Goal: Task Accomplishment & Management: Manage account settings

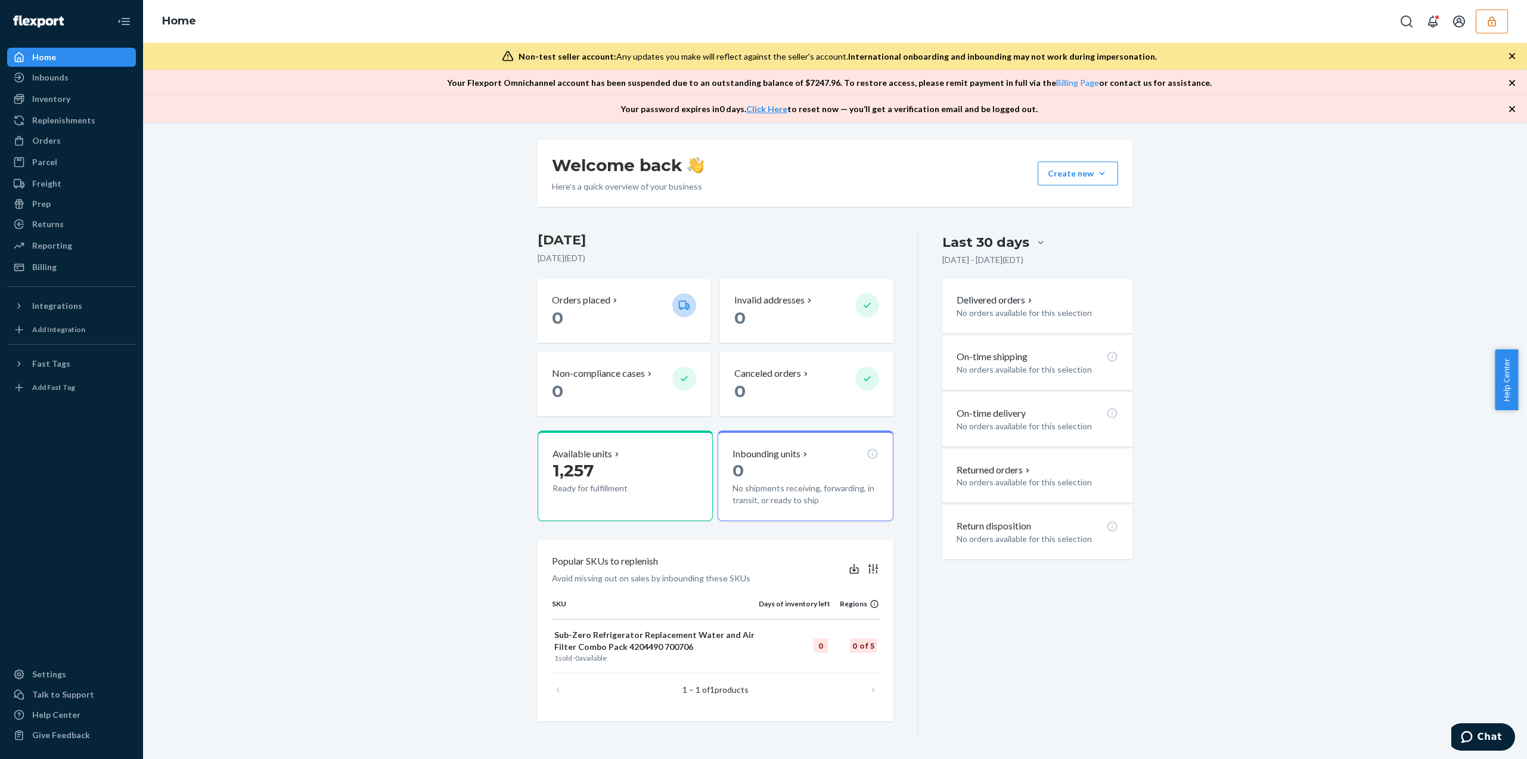
click at [1494, 18] on icon "button" at bounding box center [1491, 21] width 8 height 10
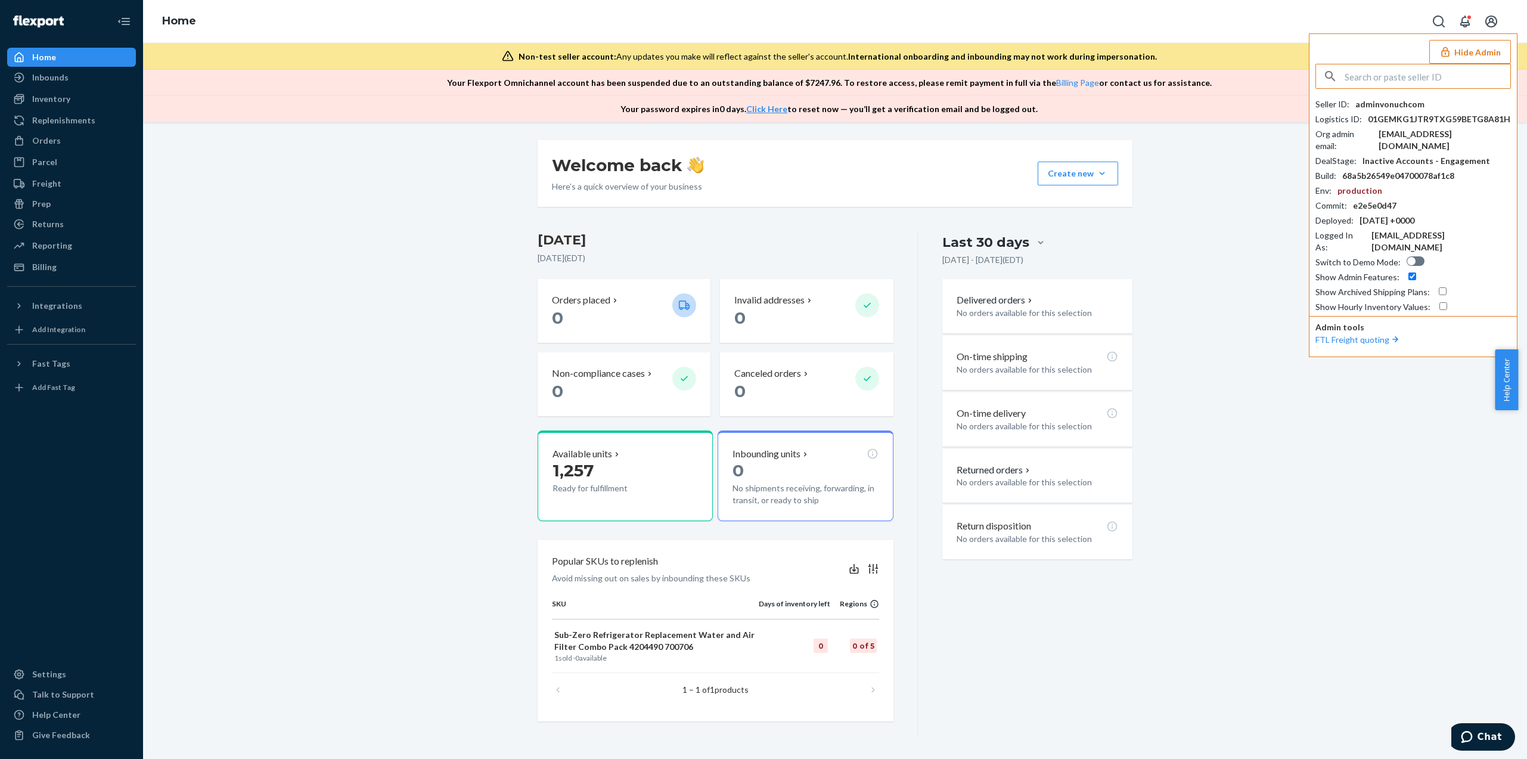
paste input "ersanmilacarescom"
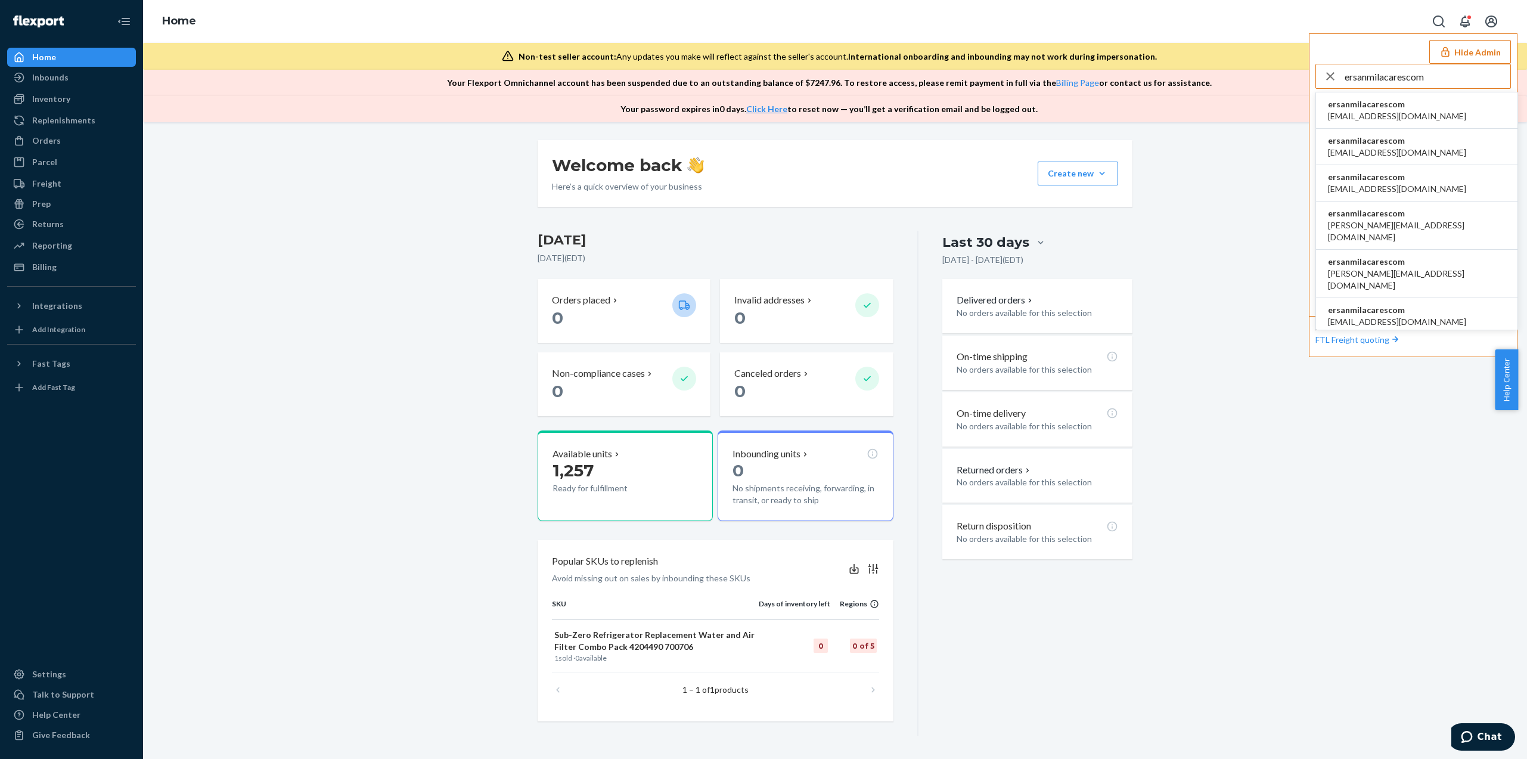
type input "ersanmilacarescom"
click at [1373, 107] on span "ersanmilacarescom" at bounding box center [1397, 104] width 138 height 12
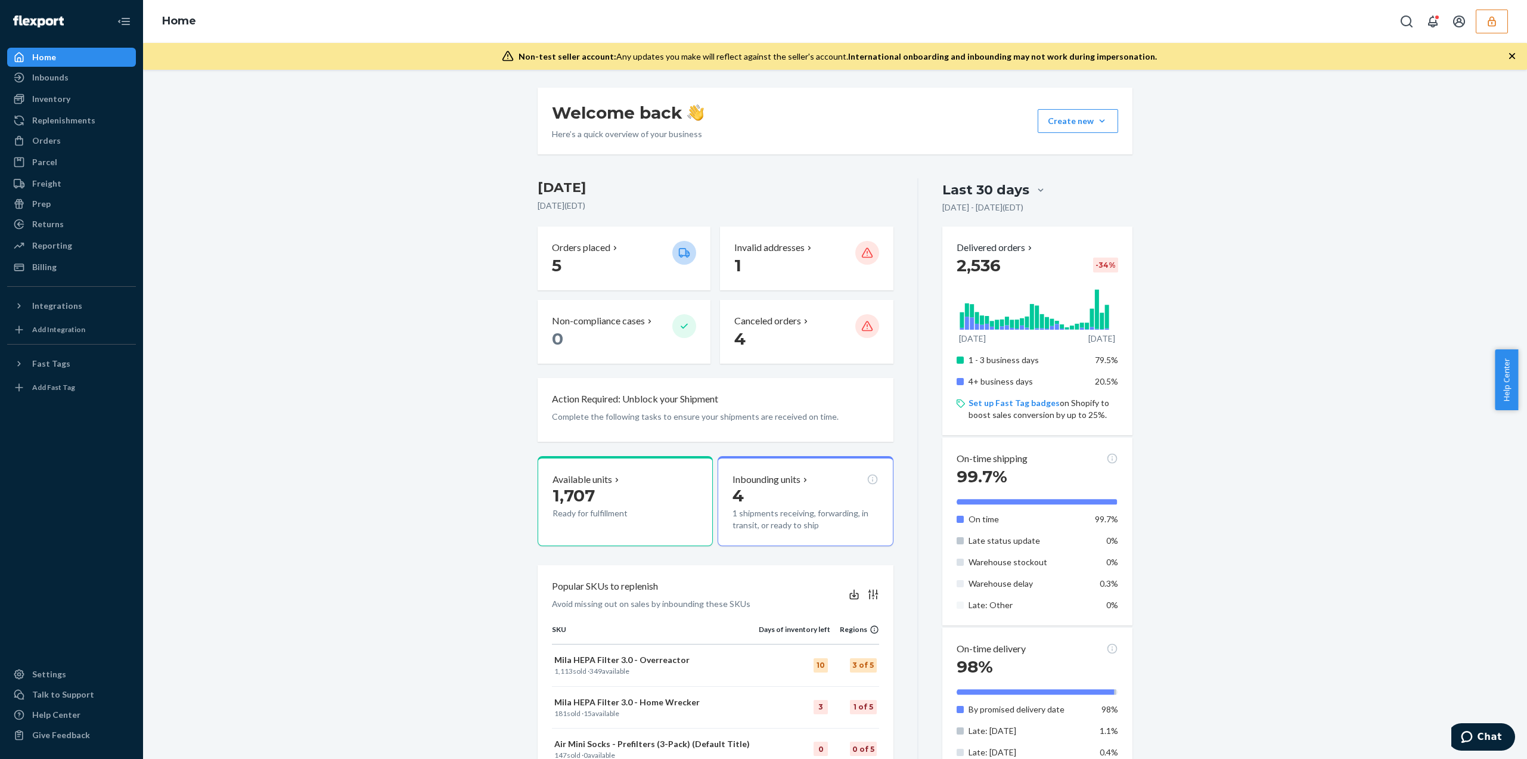
click at [1490, 27] on button "button" at bounding box center [1492, 22] width 32 height 24
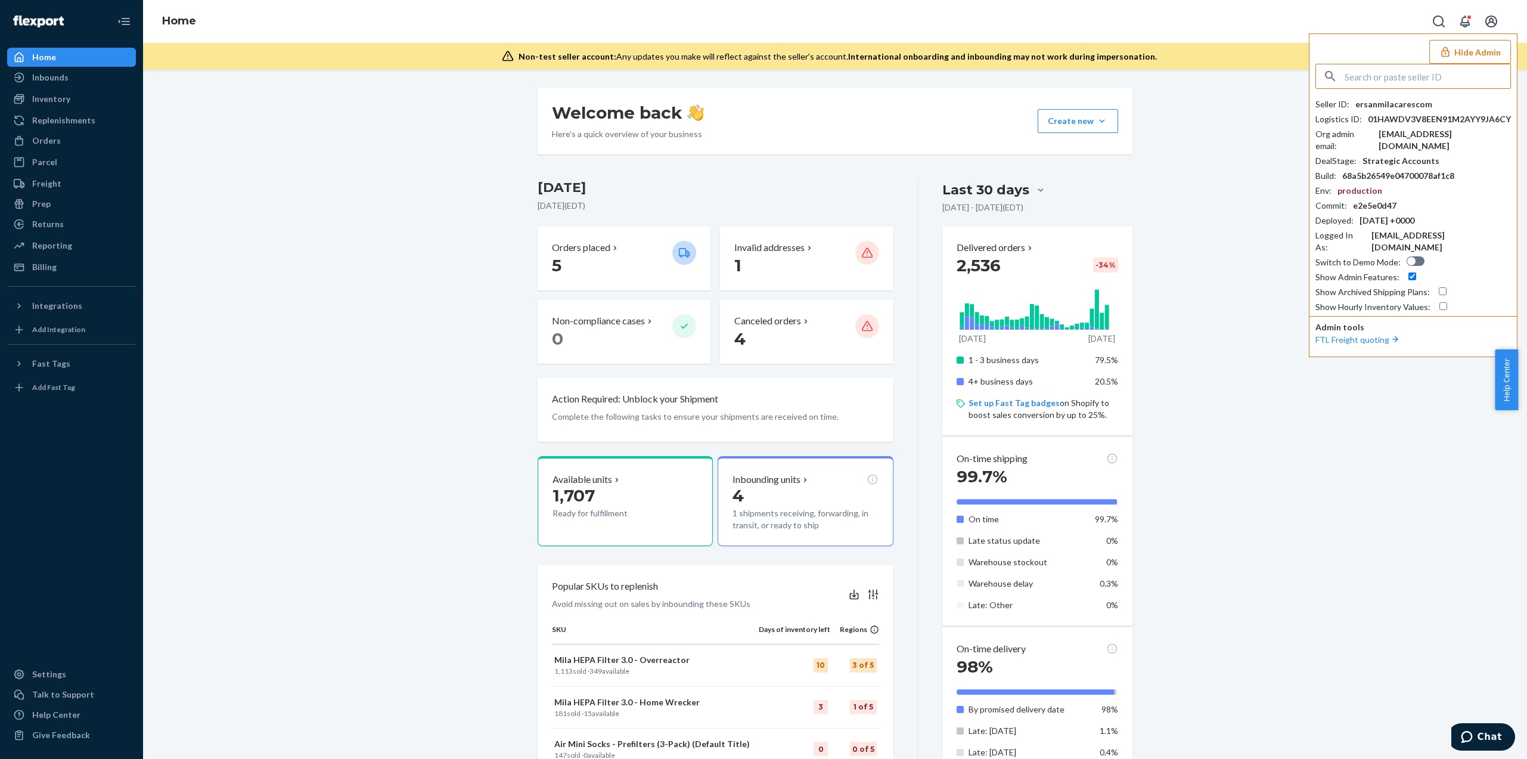
click at [1400, 84] on input "text" at bounding box center [1427, 76] width 166 height 24
click at [1390, 103] on div "ersanmilacarescom" at bounding box center [1393, 104] width 77 height 12
click at [1244, 301] on div "Welcome back Here’s a quick overview of your business Create new Create new inb…" at bounding box center [835, 571] width 1366 height 967
click at [1379, 107] on div "ersanmilacarescom" at bounding box center [1393, 104] width 77 height 12
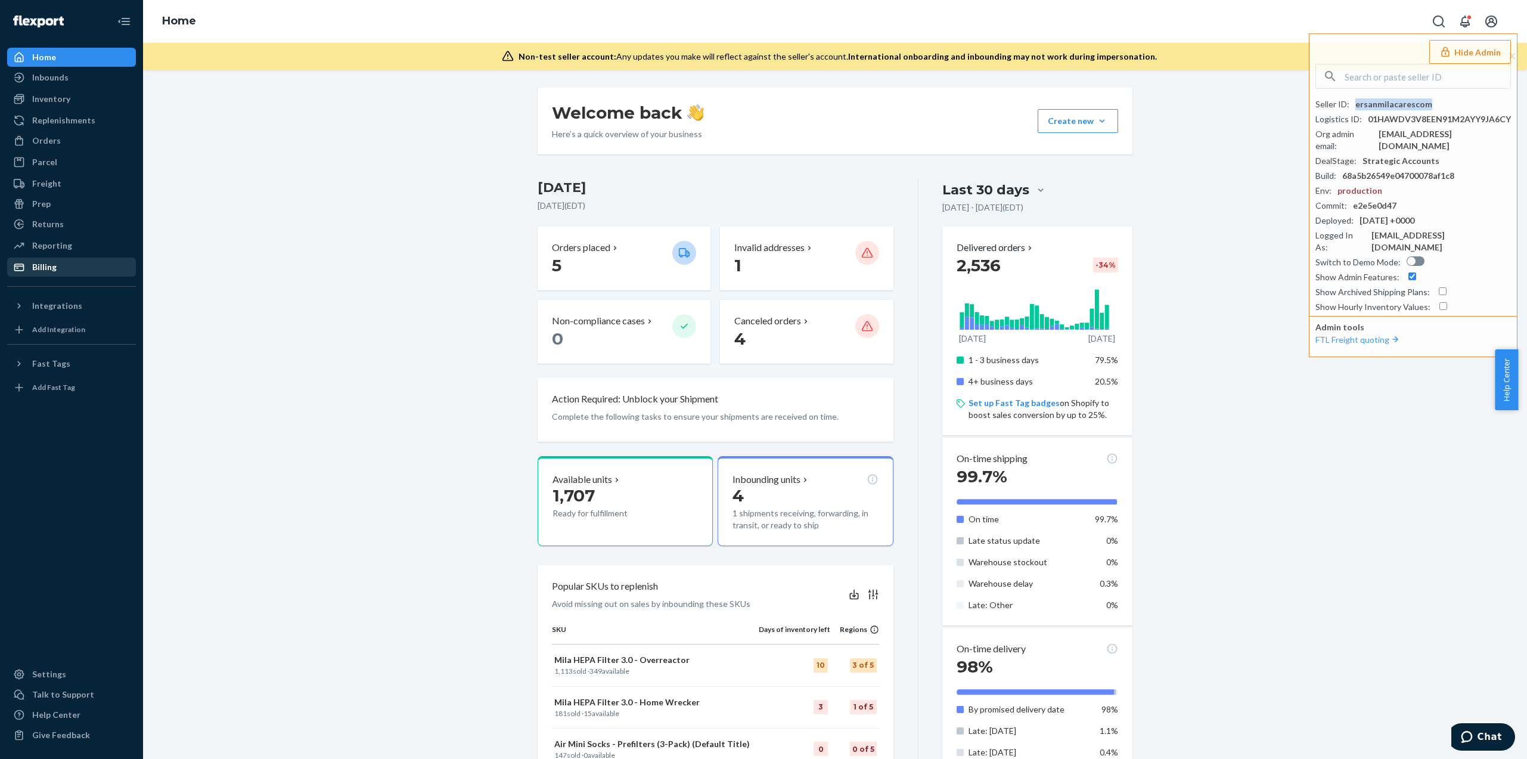
click at [76, 262] on div "Billing" at bounding box center [71, 267] width 126 height 17
